Goal: Transaction & Acquisition: Book appointment/travel/reservation

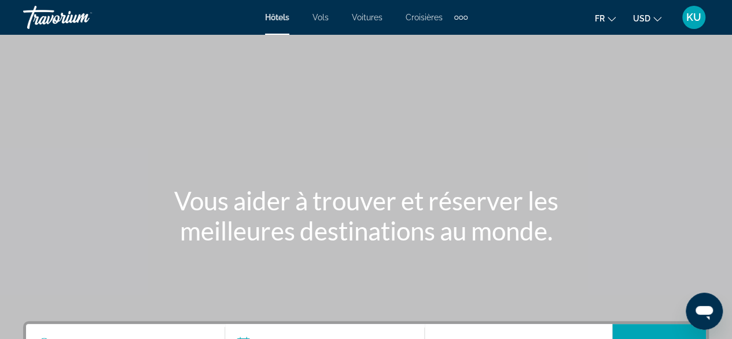
click at [654, 19] on icon "Change currency" at bounding box center [657, 19] width 8 height 8
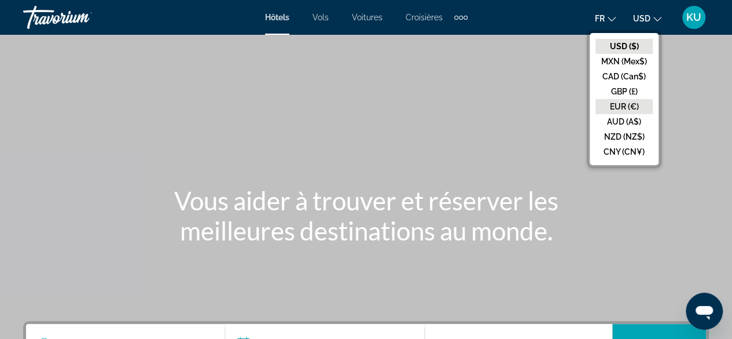
click at [630, 100] on button "EUR (€)" at bounding box center [623, 106] width 57 height 15
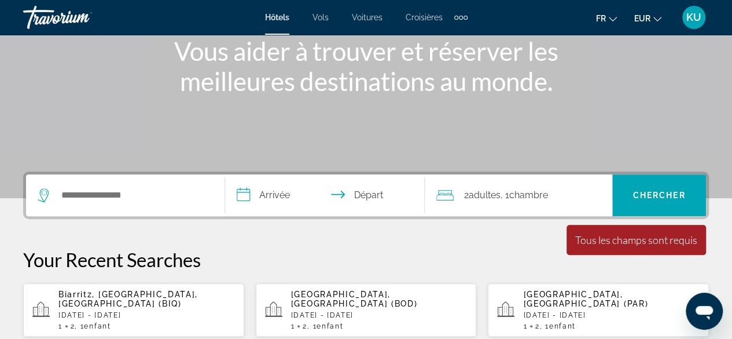
scroll to position [149, 0]
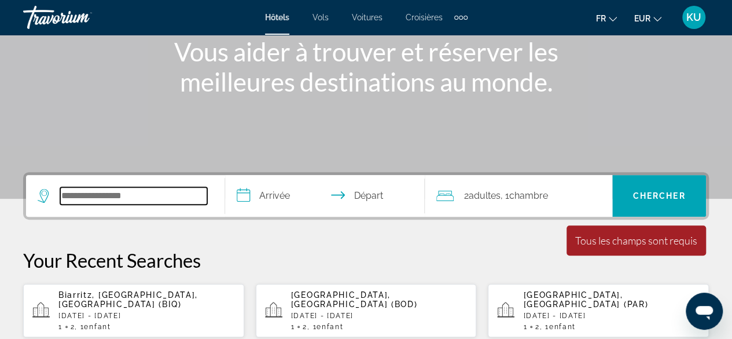
click at [86, 192] on input "Search hotel destination" at bounding box center [133, 195] width 147 height 17
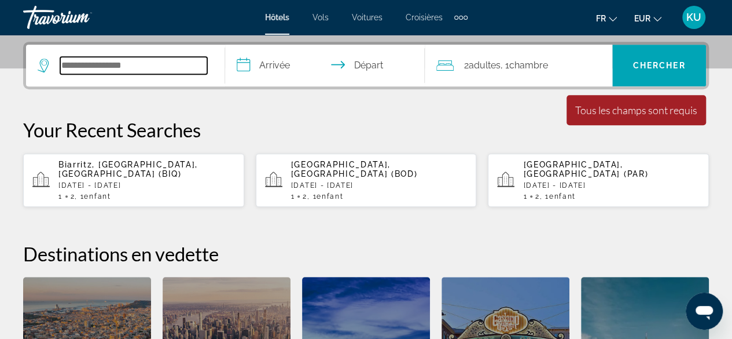
scroll to position [282, 0]
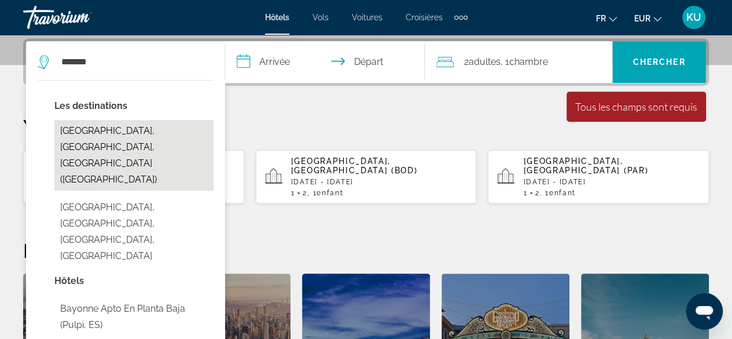
click at [132, 138] on button "[GEOGRAPHIC_DATA], [GEOGRAPHIC_DATA], [GEOGRAPHIC_DATA] ([GEOGRAPHIC_DATA])" at bounding box center [133, 155] width 159 height 71
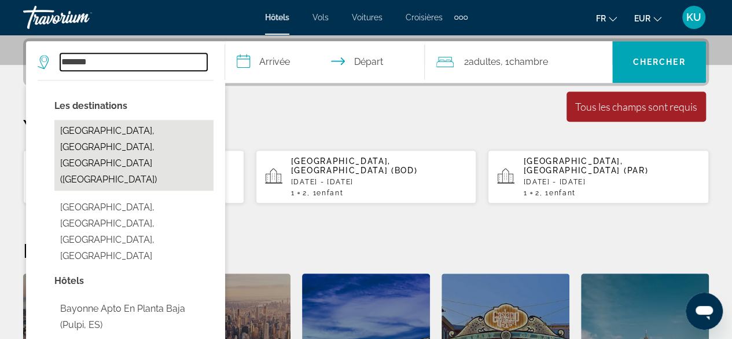
type input "**********"
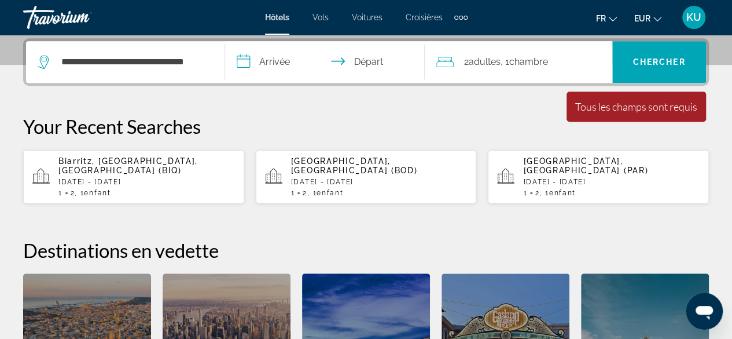
click at [271, 60] on input "**********" at bounding box center [327, 63] width 204 height 45
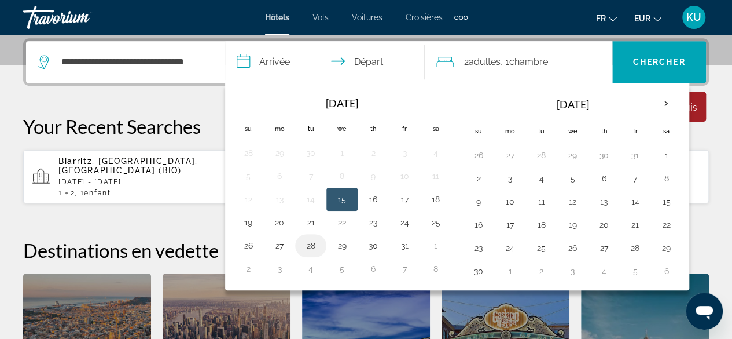
click at [304, 242] on button "28" at bounding box center [310, 245] width 19 height 16
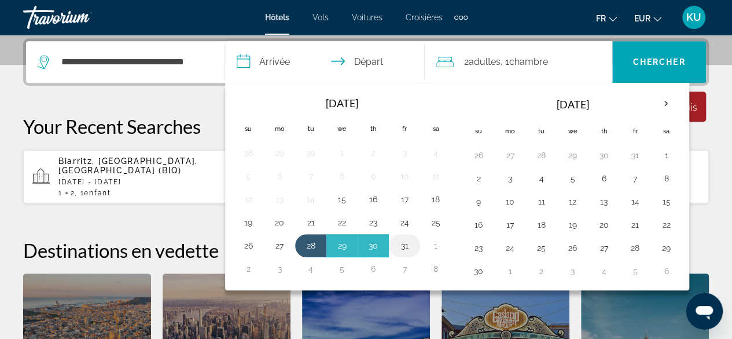
click at [400, 247] on button "31" at bounding box center [404, 245] width 19 height 16
type input "**********"
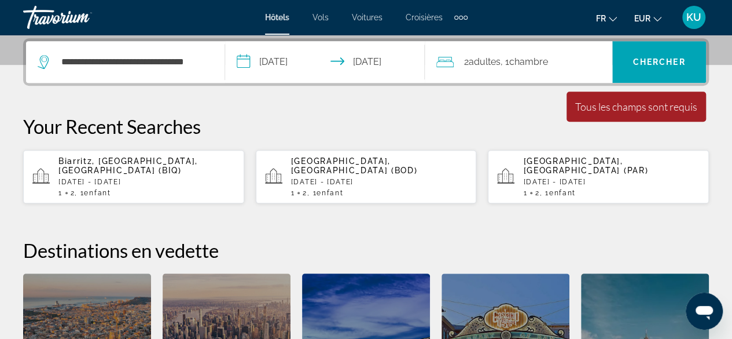
click at [510, 57] on span ", 1 Chambre pièces" at bounding box center [524, 62] width 47 height 16
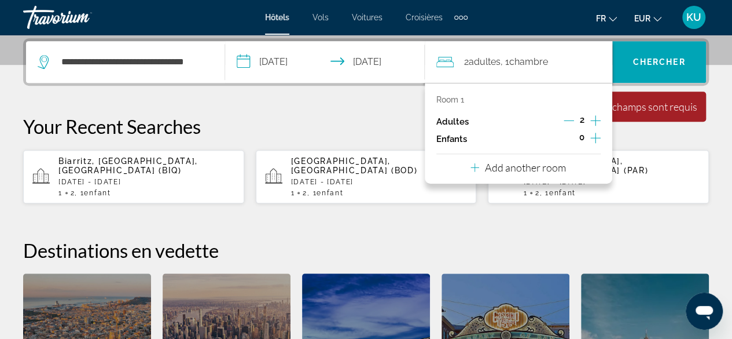
click at [596, 137] on icon "Increment children" at bounding box center [595, 138] width 10 height 10
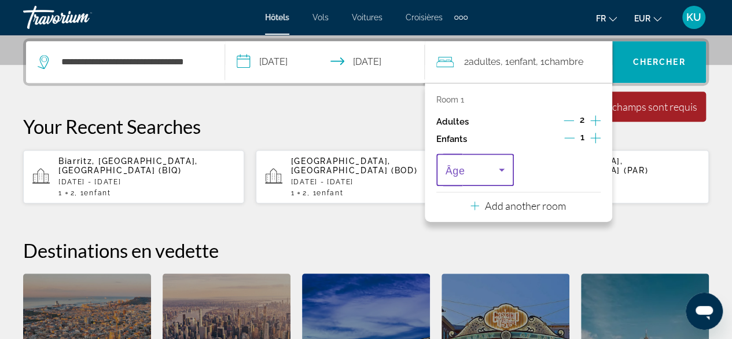
click at [506, 166] on icon "Travelers: 2 adults, 1 child" at bounding box center [502, 170] width 14 height 14
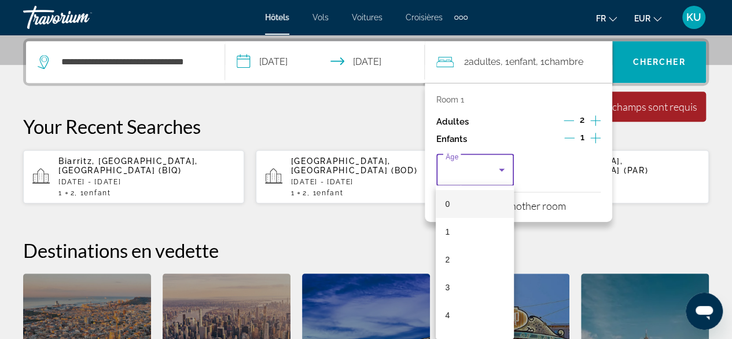
scroll to position [134, 0]
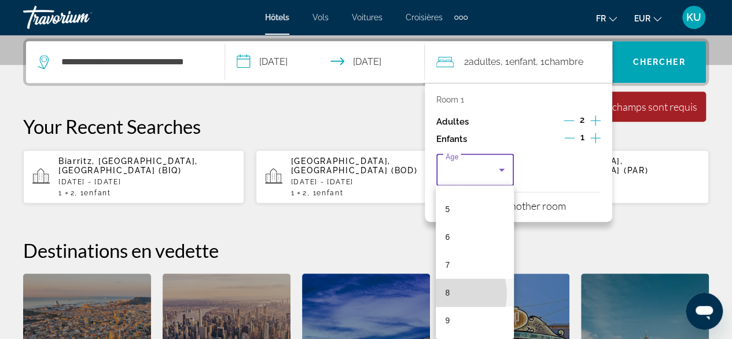
click at [445, 293] on span "8" at bounding box center [447, 292] width 5 height 14
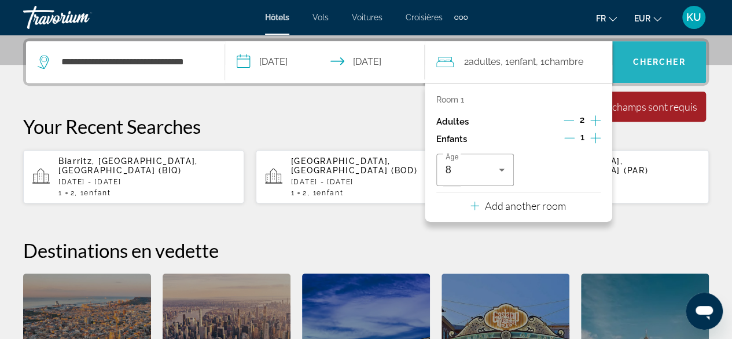
click at [656, 61] on span "Chercher" at bounding box center [659, 61] width 53 height 9
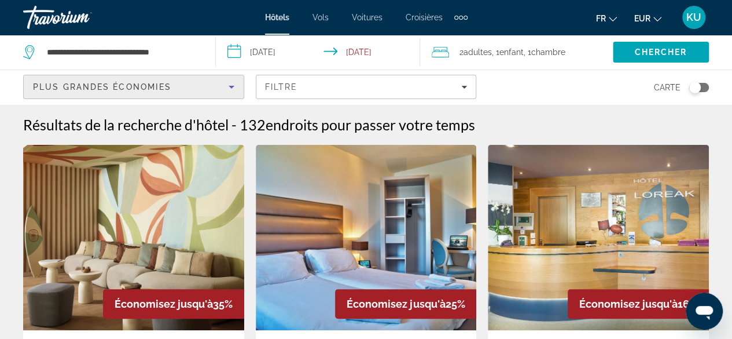
click at [232, 87] on icon "Sort by" at bounding box center [232, 87] width 6 height 3
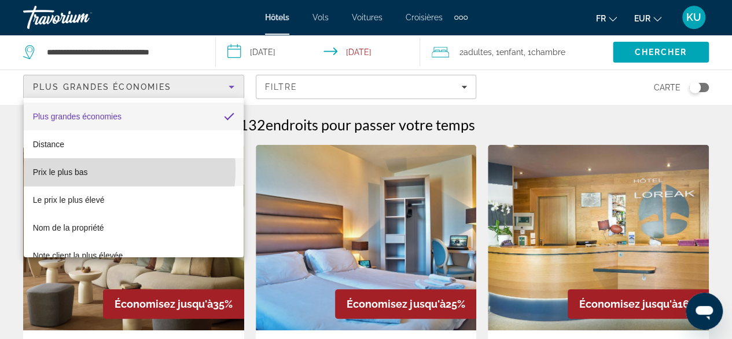
click at [89, 169] on mat-option "Prix le plus bas" at bounding box center [134, 172] width 220 height 28
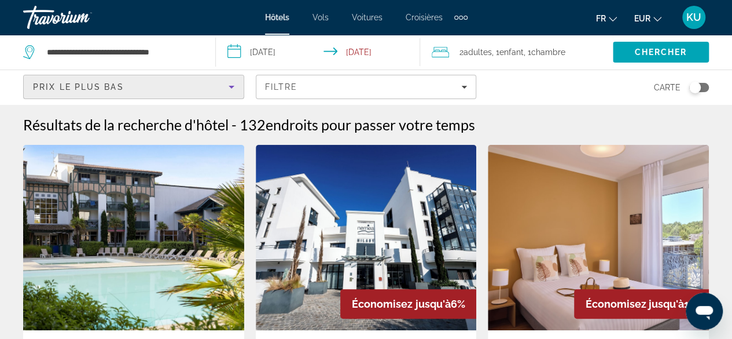
scroll to position [64, 0]
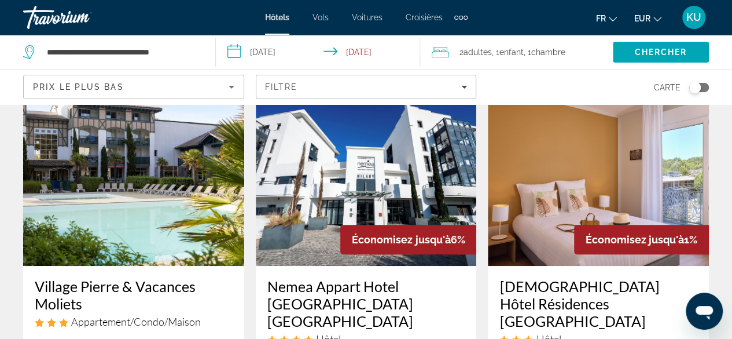
click at [366, 49] on input "**********" at bounding box center [320, 54] width 209 height 38
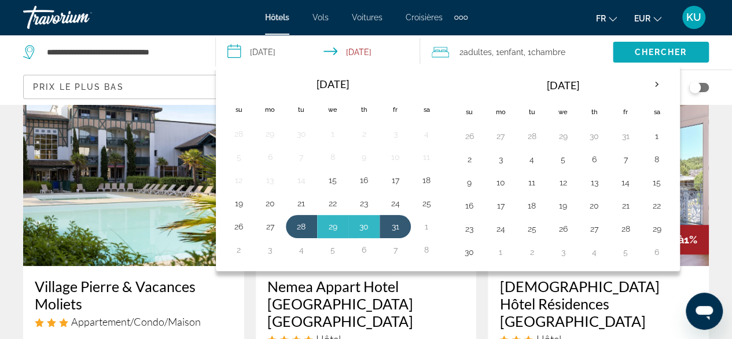
click at [652, 52] on span "Chercher" at bounding box center [660, 51] width 53 height 9
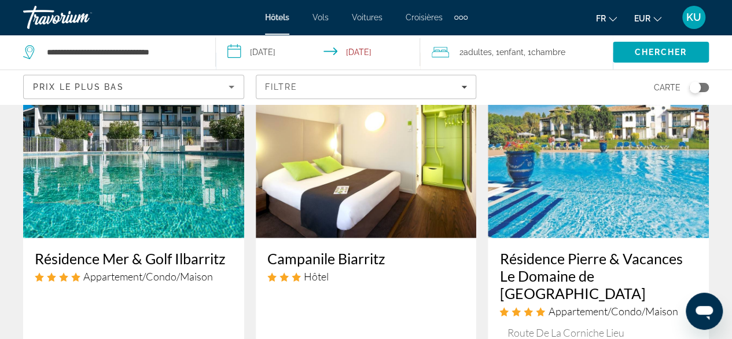
scroll to position [1686, 0]
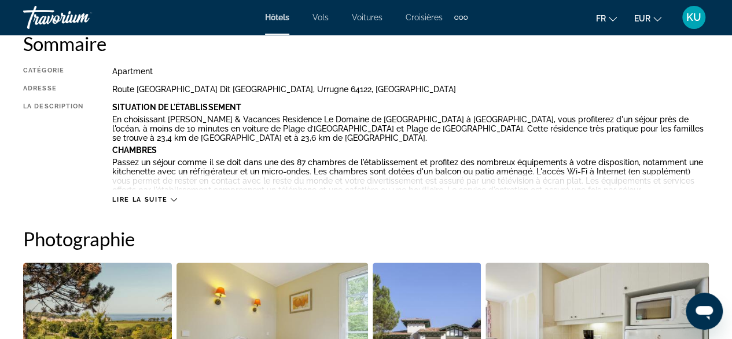
scroll to position [569, 0]
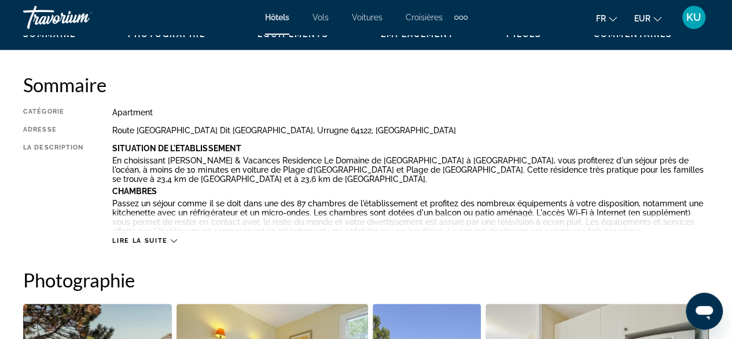
click at [174, 239] on icon "Main content" at bounding box center [174, 240] width 6 height 6
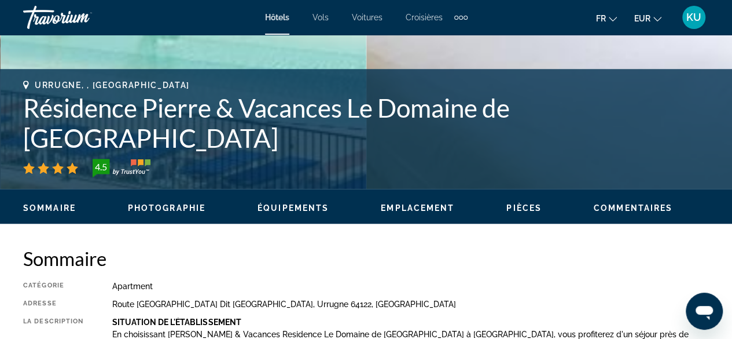
scroll to position [391, 0]
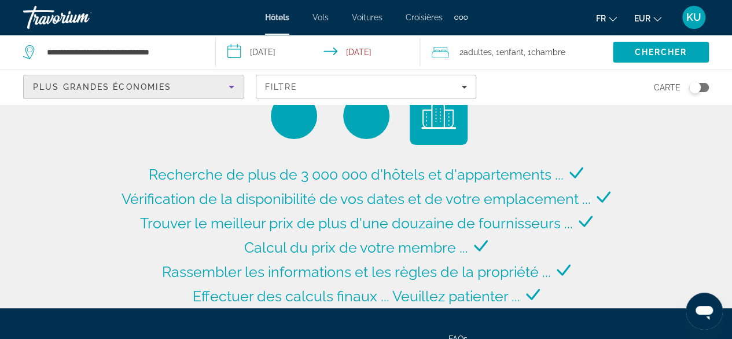
click at [233, 86] on icon "Sort by" at bounding box center [232, 87] width 6 height 3
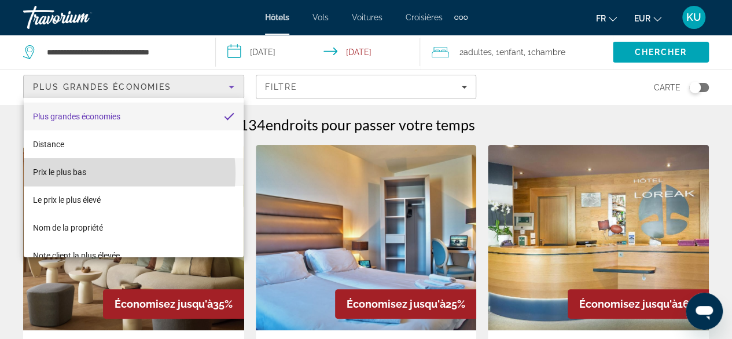
click at [104, 173] on mat-option "Prix le plus bas" at bounding box center [134, 172] width 220 height 28
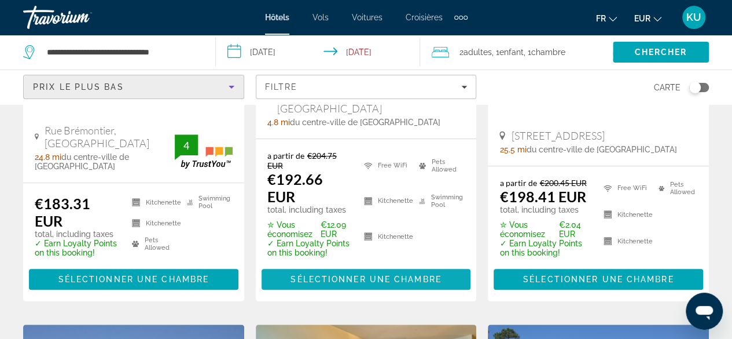
scroll to position [330, 0]
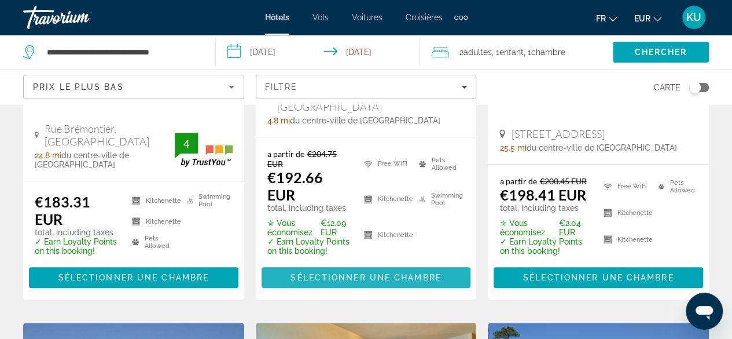
click at [359, 273] on span "Sélectionner une chambre" at bounding box center [365, 277] width 150 height 9
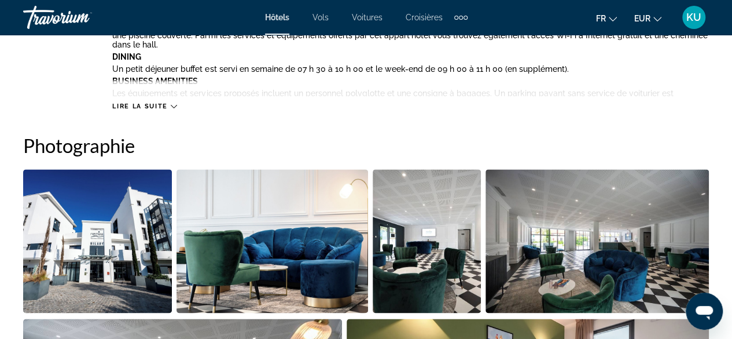
scroll to position [704, 0]
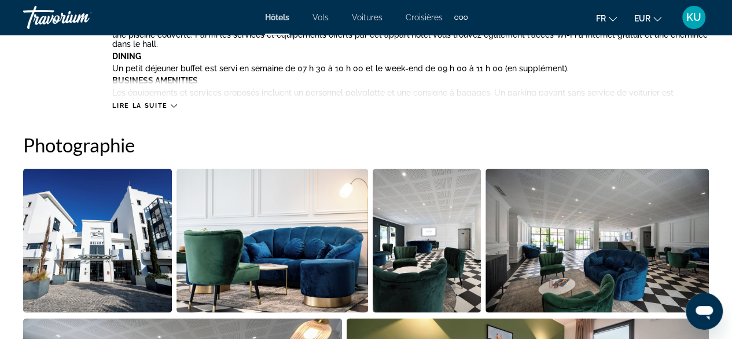
click at [175, 106] on icon "Main content" at bounding box center [174, 105] width 6 height 6
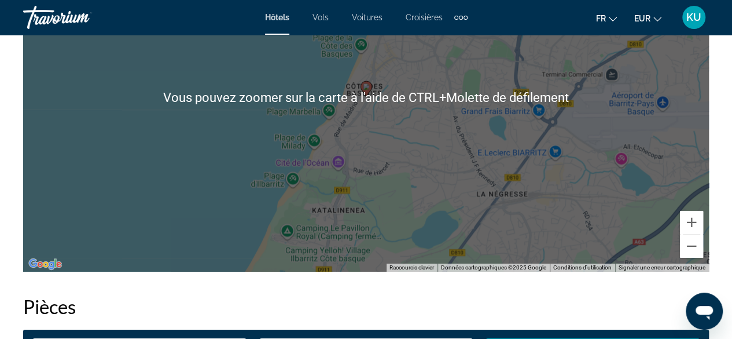
scroll to position [1829, 0]
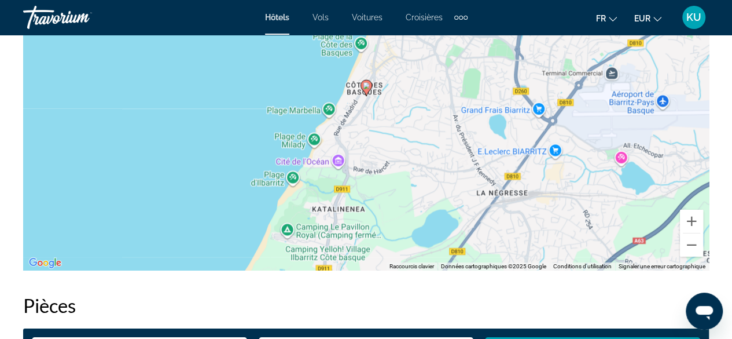
click at [340, 208] on div "Pour activer le glissement avec le clavier, appuyez sur Alt+Entrée. Une fois ce…" at bounding box center [366, 96] width 686 height 347
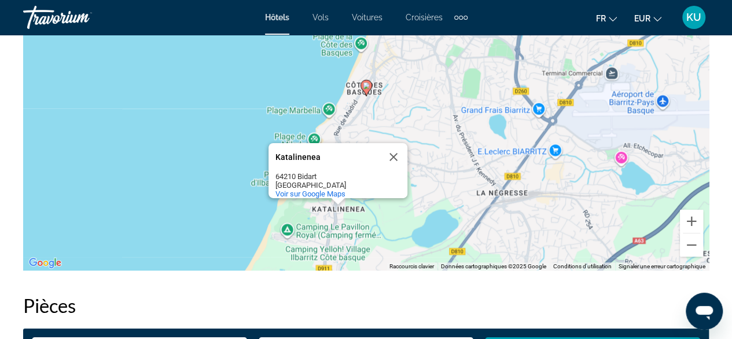
click at [332, 210] on div "Pour activer le glissement avec le clavier, appuyez sur Alt+Entrée. Une fois ce…" at bounding box center [366, 96] width 686 height 347
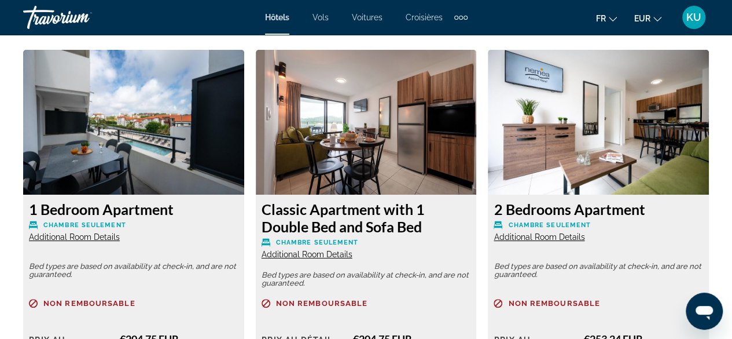
scroll to position [2176, 0]
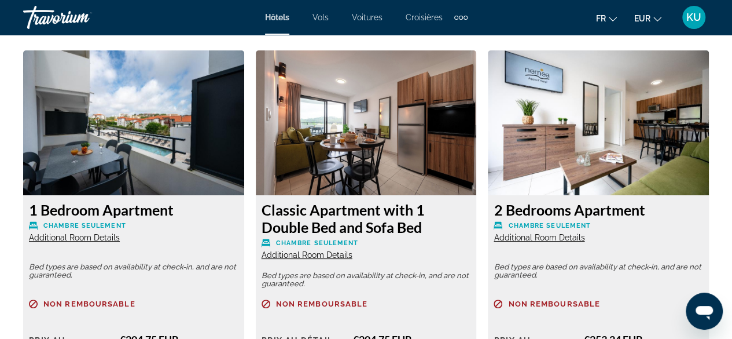
click at [88, 236] on span "Additional Room Details" at bounding box center [74, 237] width 91 height 9
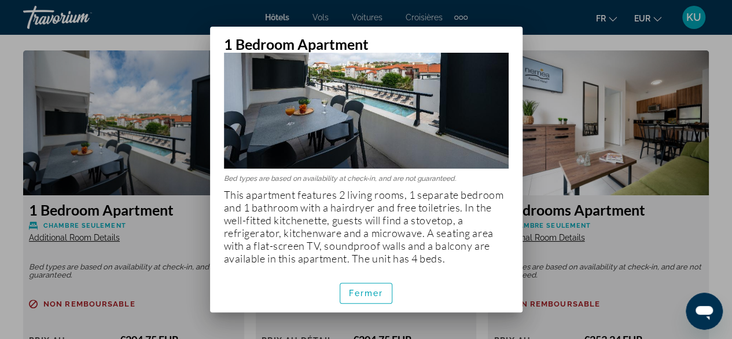
scroll to position [101, 0]
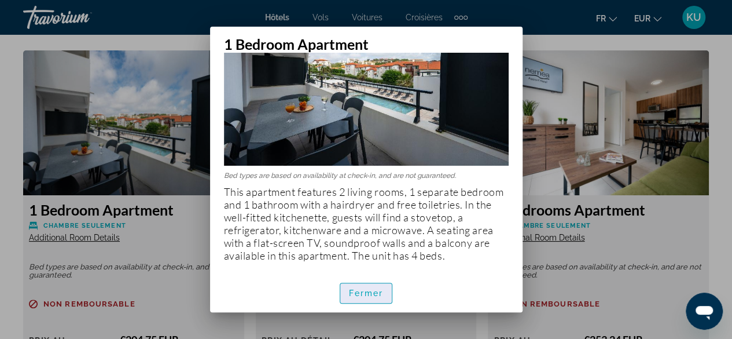
click at [352, 295] on span "Fermer" at bounding box center [366, 292] width 35 height 9
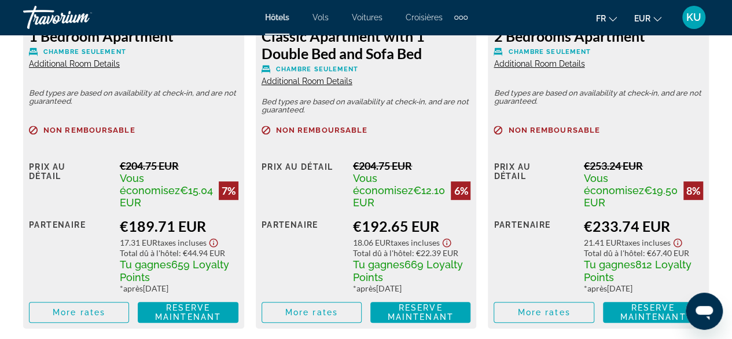
scroll to position [2433, 0]
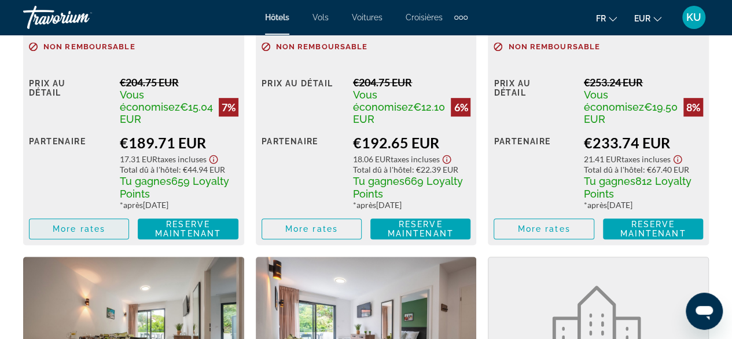
click at [75, 224] on span "More rates" at bounding box center [79, 228] width 53 height 9
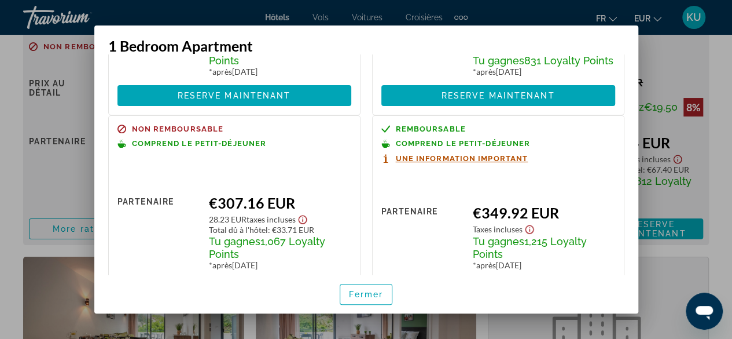
scroll to position [225, 0]
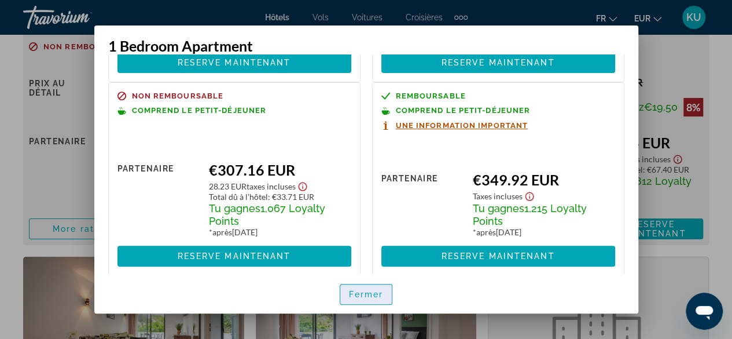
click at [358, 292] on span "Fermer" at bounding box center [366, 293] width 35 height 9
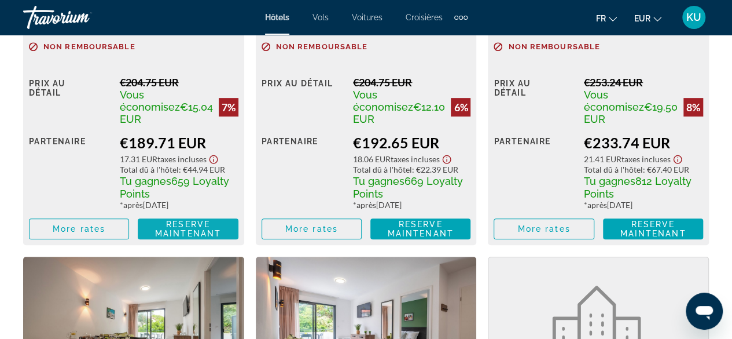
click at [178, 219] on span "Reserve maintenant" at bounding box center [188, 228] width 66 height 19
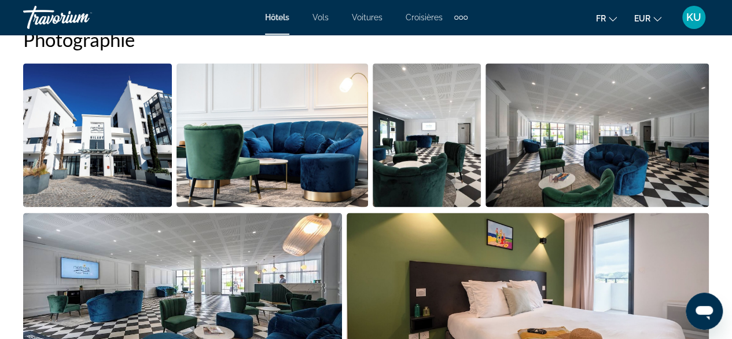
scroll to position [886, 0]
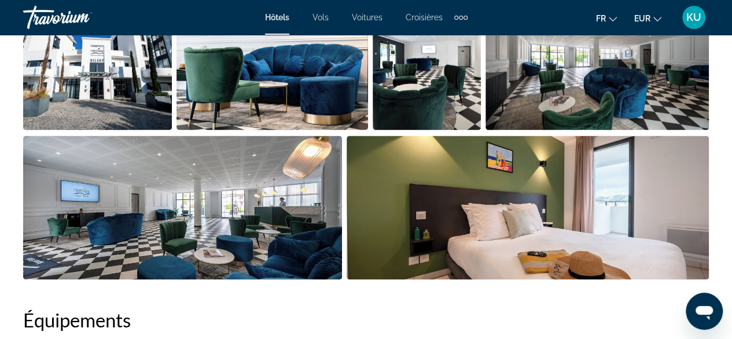
click at [311, 91] on img "Open full-screen image slider" at bounding box center [272, 58] width 192 height 144
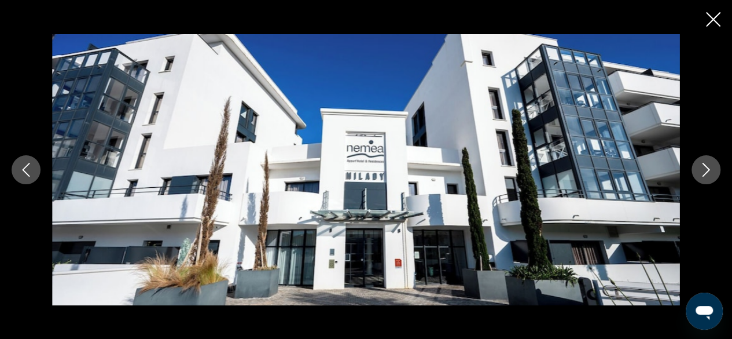
click at [707, 167] on icon "Next image" at bounding box center [706, 170] width 8 height 14
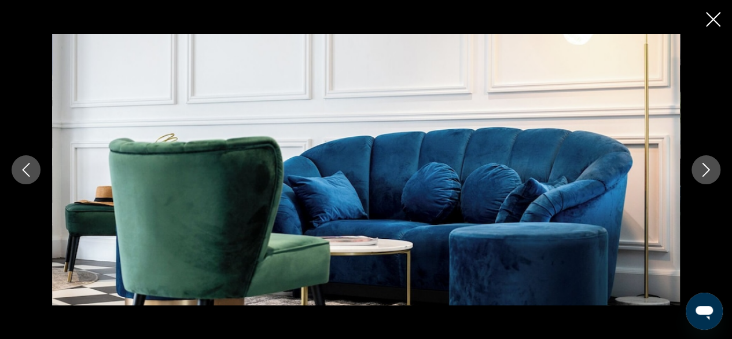
click at [707, 167] on icon "Next image" at bounding box center [706, 170] width 8 height 14
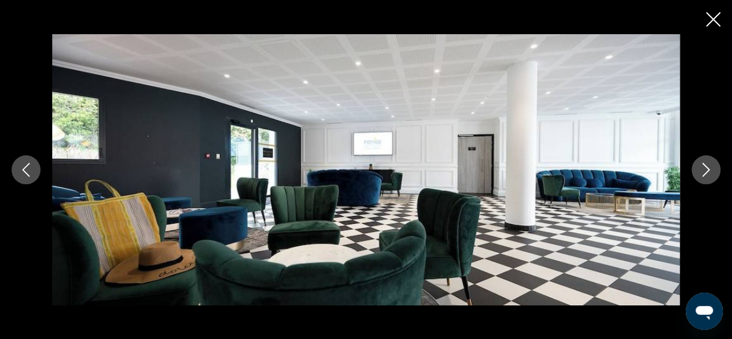
click at [707, 167] on icon "Next image" at bounding box center [706, 170] width 8 height 14
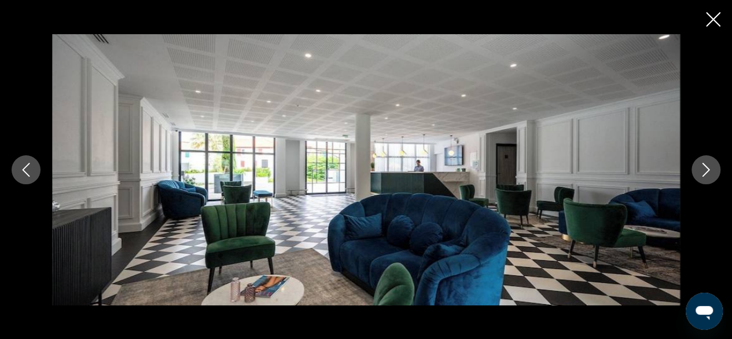
click at [707, 167] on icon "Next image" at bounding box center [706, 170] width 8 height 14
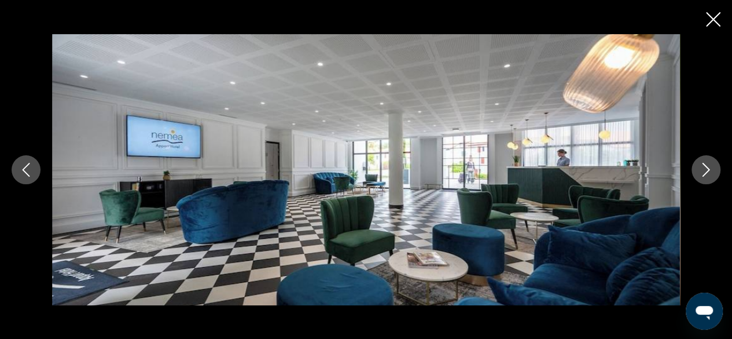
click at [707, 167] on icon "Next image" at bounding box center [706, 170] width 8 height 14
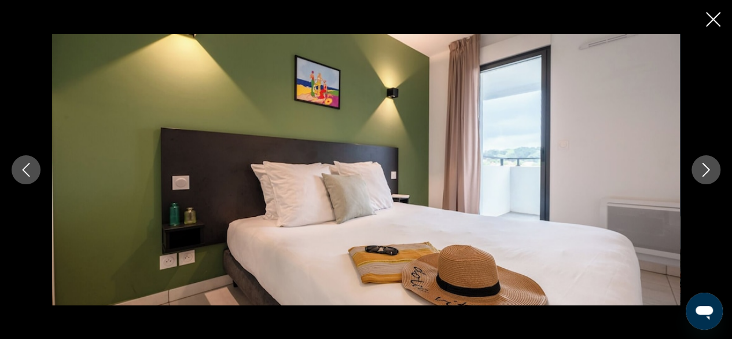
click at [707, 167] on icon "Next image" at bounding box center [706, 170] width 8 height 14
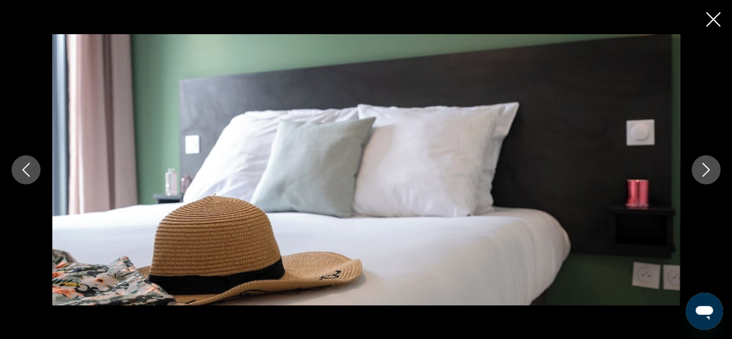
click at [707, 167] on icon "Next image" at bounding box center [706, 170] width 8 height 14
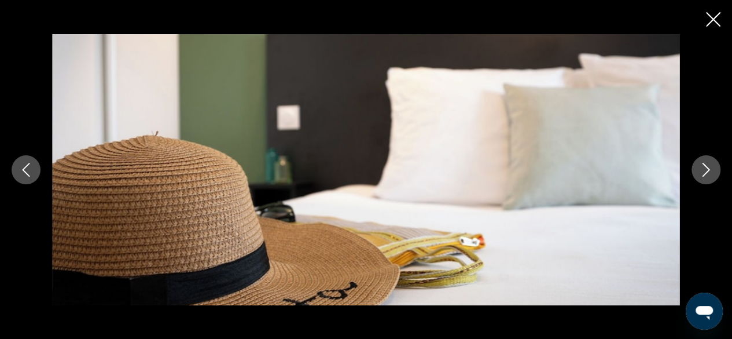
click at [707, 167] on icon "Next image" at bounding box center [706, 170] width 8 height 14
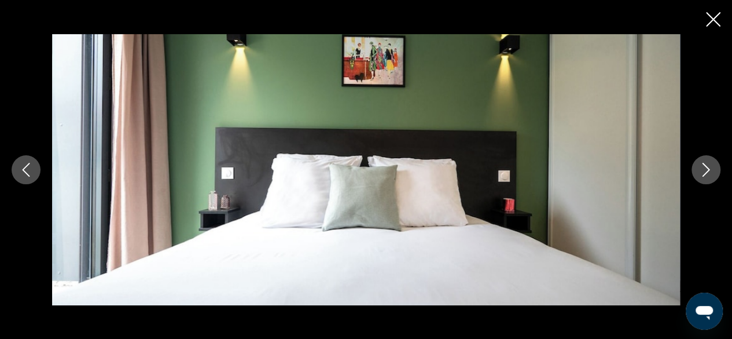
click at [707, 167] on icon "Next image" at bounding box center [706, 170] width 8 height 14
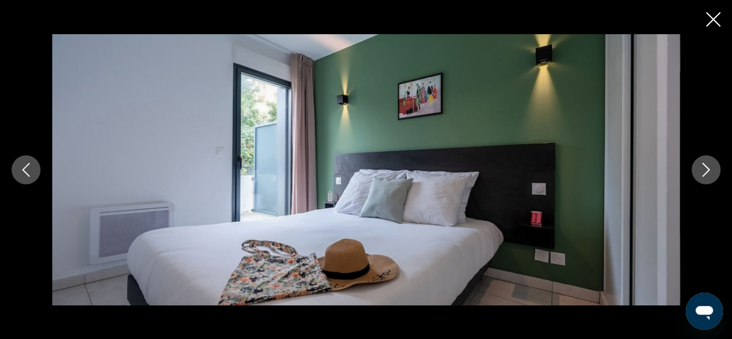
click at [707, 167] on icon "Next image" at bounding box center [706, 170] width 8 height 14
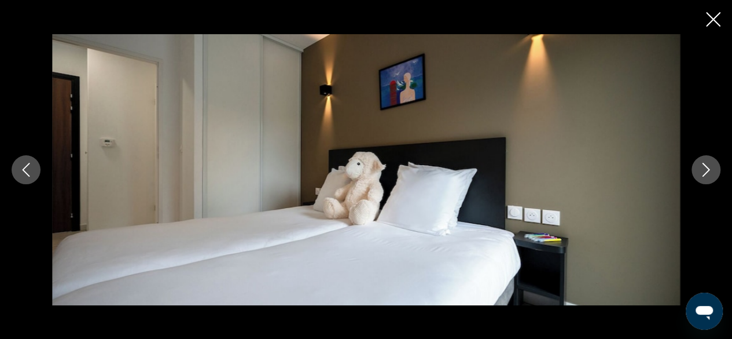
click at [707, 167] on icon "Next image" at bounding box center [706, 170] width 8 height 14
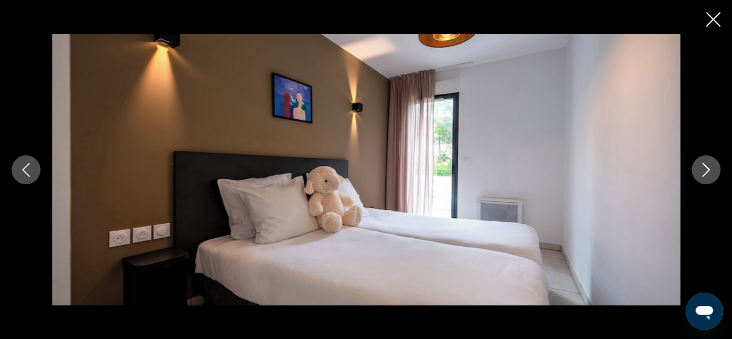
click at [707, 167] on icon "Next image" at bounding box center [706, 170] width 8 height 14
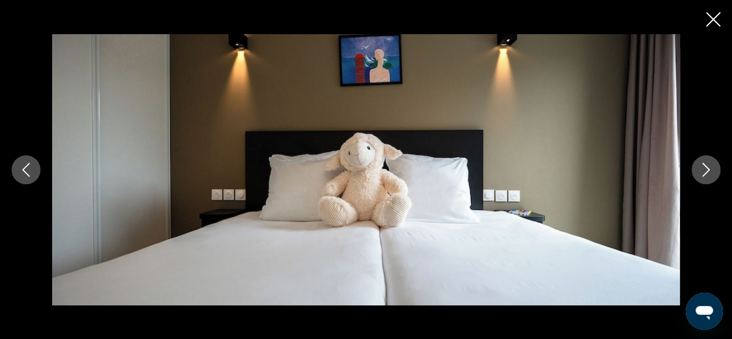
click at [707, 167] on icon "Next image" at bounding box center [706, 170] width 8 height 14
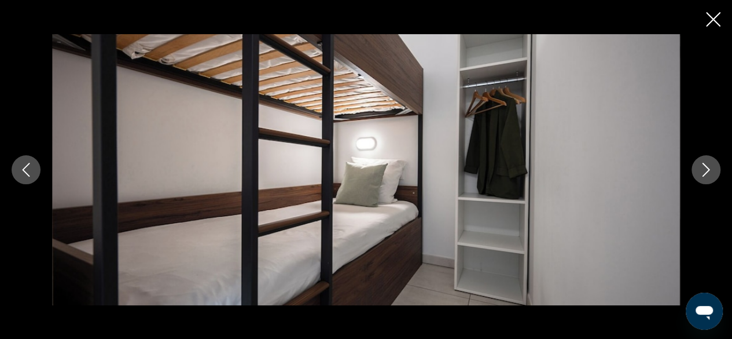
click at [707, 167] on icon "Next image" at bounding box center [706, 170] width 8 height 14
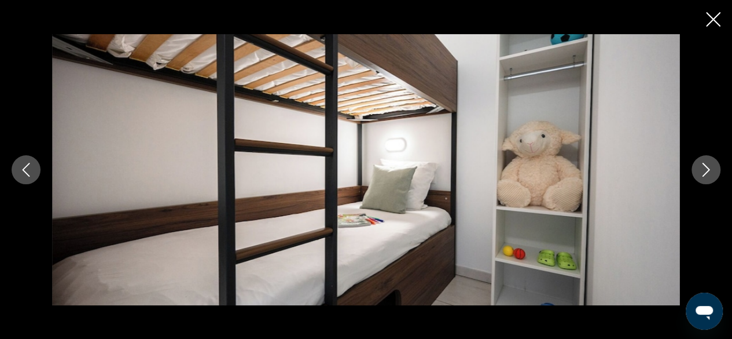
click at [707, 167] on icon "Next image" at bounding box center [706, 170] width 8 height 14
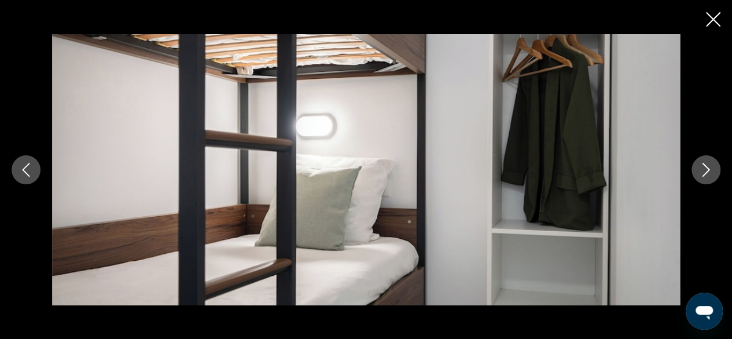
click at [707, 167] on icon "Next image" at bounding box center [706, 170] width 8 height 14
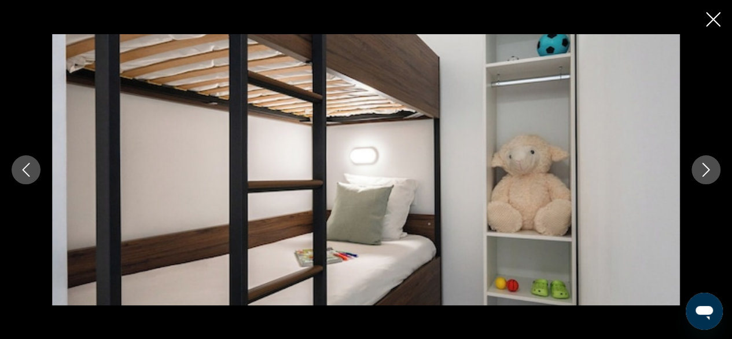
click at [707, 167] on icon "Next image" at bounding box center [706, 170] width 8 height 14
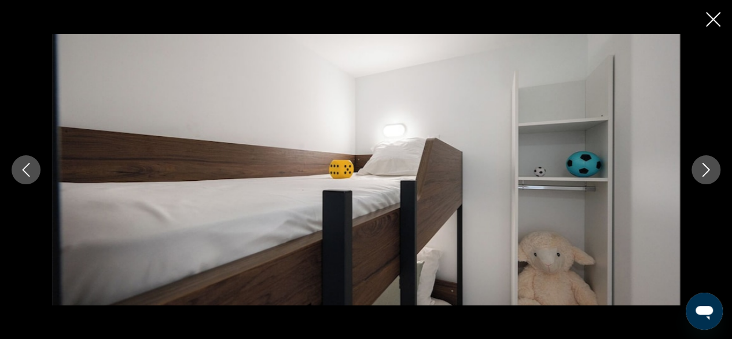
click at [712, 22] on icon "Close slideshow" at bounding box center [713, 19] width 14 height 14
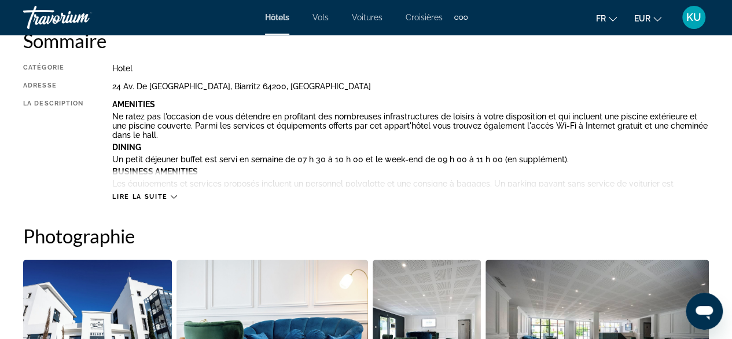
scroll to position [613, 0]
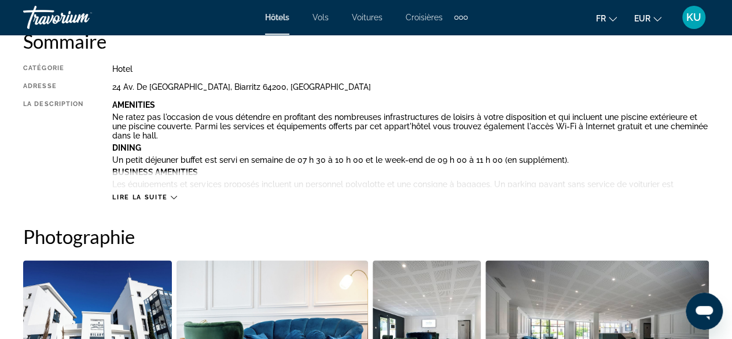
click at [171, 195] on icon "Main content" at bounding box center [174, 197] width 6 height 6
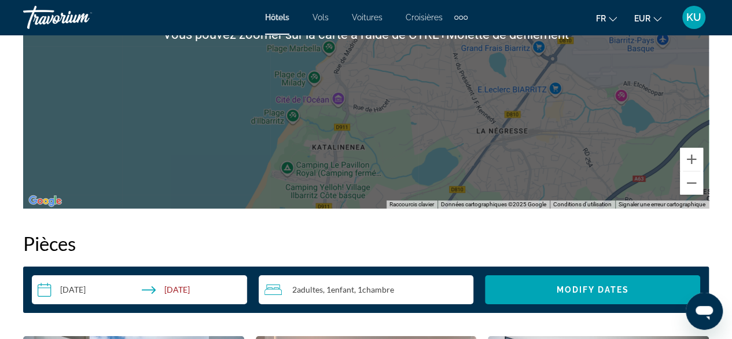
scroll to position [1863, 0]
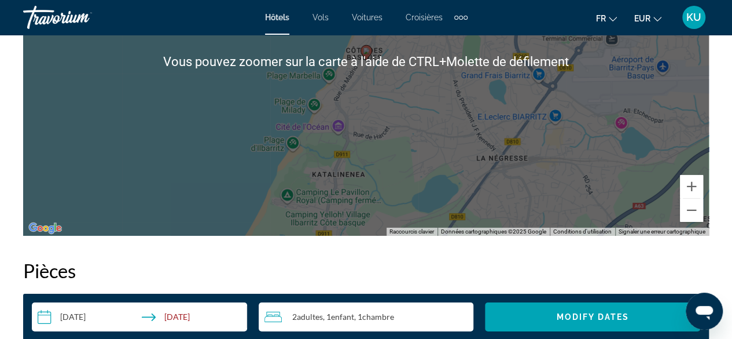
click at [331, 173] on div "Pour activer le glissement avec le clavier, appuyez sur Alt+Entrée. Une fois ce…" at bounding box center [366, 61] width 686 height 347
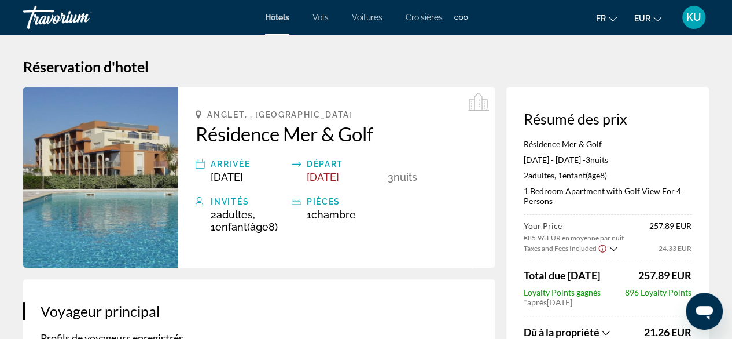
scroll to position [169, 0]
